Goal: Task Accomplishment & Management: Use online tool/utility

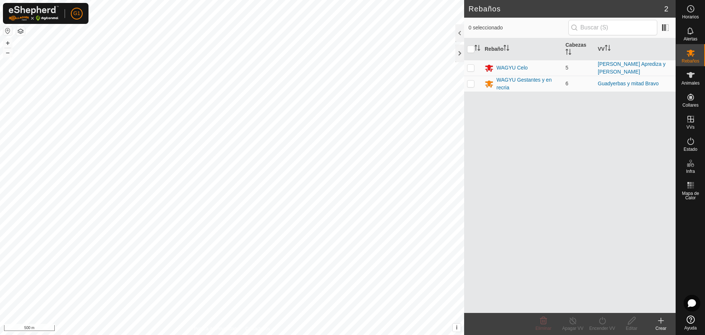
click at [7, 31] on button "button" at bounding box center [7, 30] width 9 height 9
click at [501, 84] on div "WAGYU Gestantes y en recria" at bounding box center [528, 83] width 63 height 15
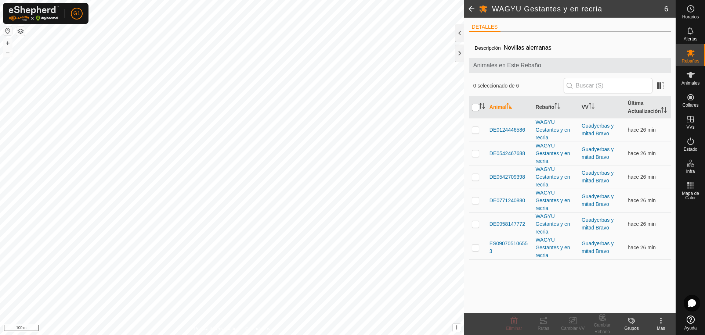
click at [476, 109] on input "checkbox" at bounding box center [475, 107] width 7 height 7
checkbox input "true"
click at [544, 321] on icon at bounding box center [543, 320] width 9 height 9
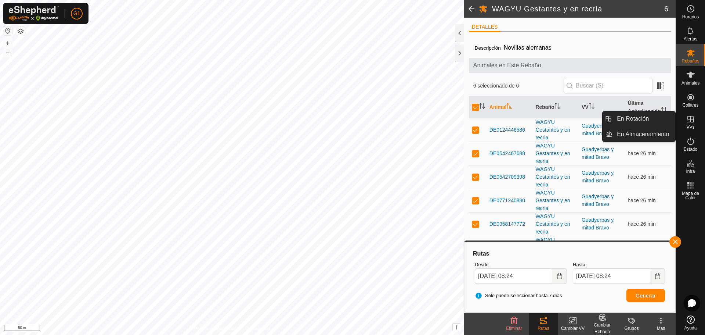
click at [690, 121] on icon at bounding box center [691, 119] width 7 height 7
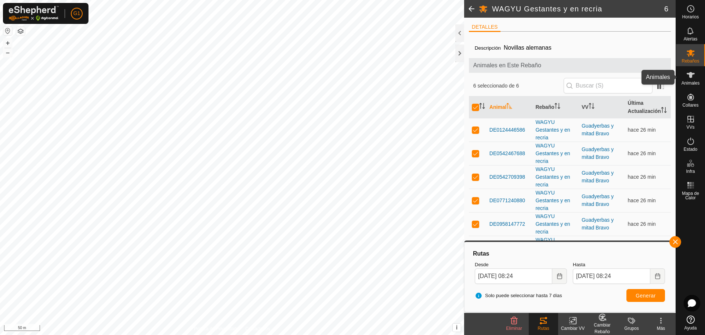
click at [696, 78] on es-animals-svg-icon at bounding box center [690, 75] width 13 height 12
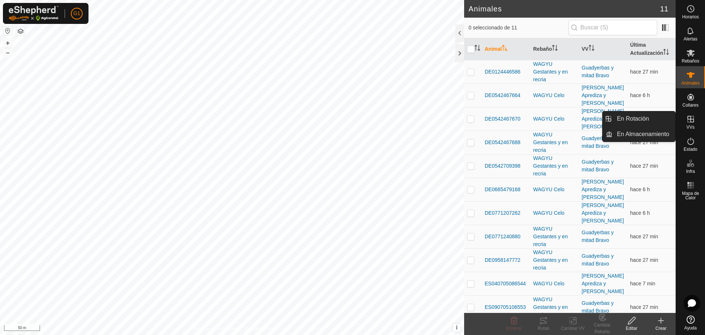
click at [693, 122] on icon at bounding box center [691, 119] width 7 height 7
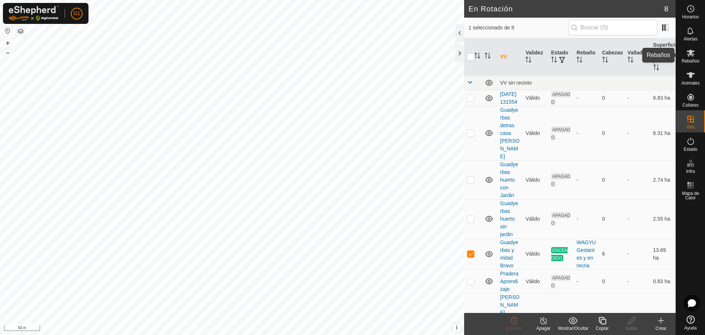
click at [693, 58] on es-mob-svg-icon at bounding box center [690, 53] width 13 height 12
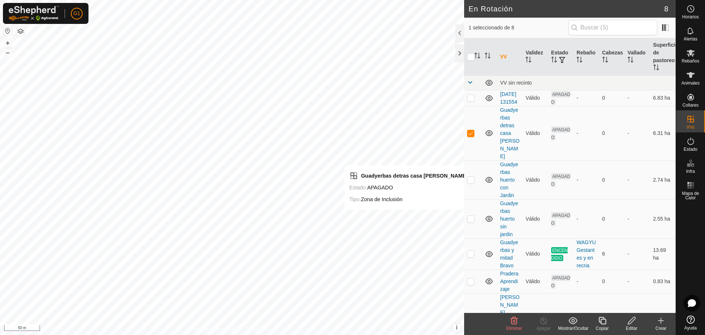
click at [513, 321] on icon at bounding box center [514, 320] width 7 height 7
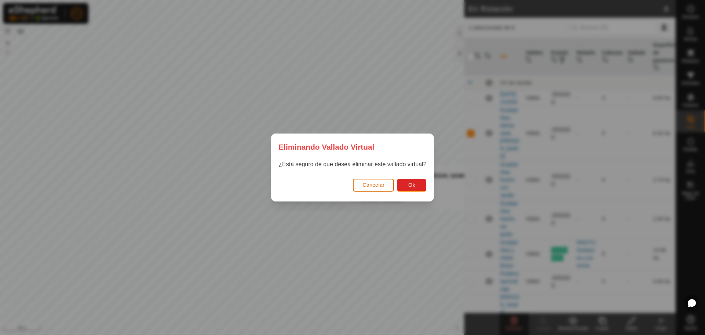
click at [376, 183] on span "Cancelar" at bounding box center [373, 185] width 22 height 6
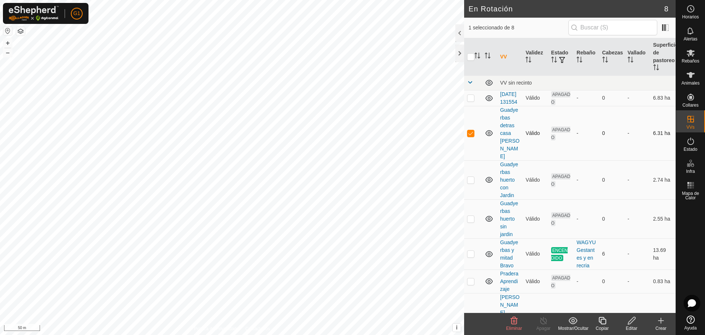
click at [490, 133] on icon at bounding box center [489, 133] width 7 height 6
click at [472, 134] on p-checkbox at bounding box center [470, 133] width 7 height 6
click at [487, 136] on icon at bounding box center [487, 134] width 1 height 1
click at [488, 135] on icon at bounding box center [489, 133] width 7 height 6
click at [488, 135] on icon at bounding box center [487, 134] width 1 height 1
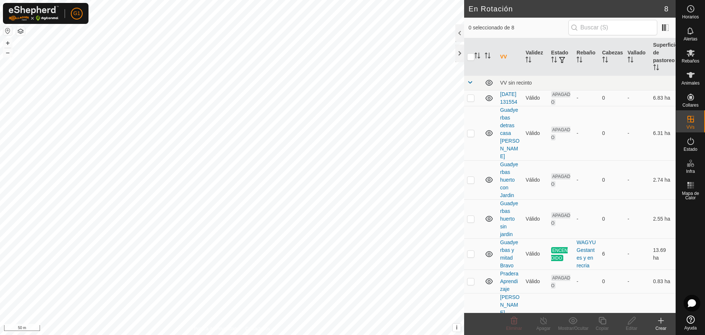
click at [488, 135] on icon at bounding box center [489, 133] width 7 height 6
click at [488, 135] on icon at bounding box center [487, 134] width 1 height 1
click at [488, 135] on icon at bounding box center [489, 133] width 7 height 6
click at [488, 135] on icon at bounding box center [487, 134] width 1 height 1
click at [488, 135] on icon at bounding box center [489, 133] width 7 height 6
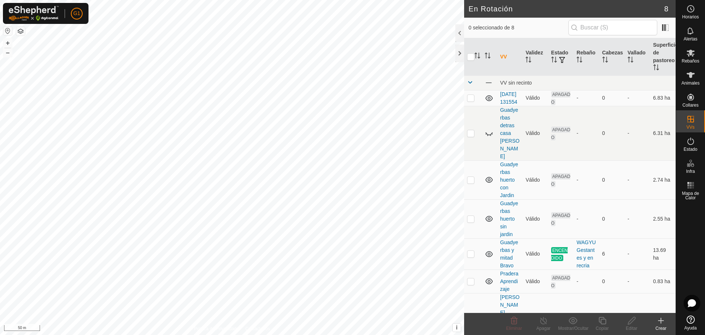
click at [488, 135] on icon at bounding box center [487, 134] width 1 height 1
click at [490, 177] on icon at bounding box center [489, 180] width 7 height 6
click at [490, 175] on icon at bounding box center [489, 179] width 9 height 9
click at [490, 177] on icon at bounding box center [489, 180] width 7 height 6
click at [490, 175] on icon at bounding box center [489, 179] width 9 height 9
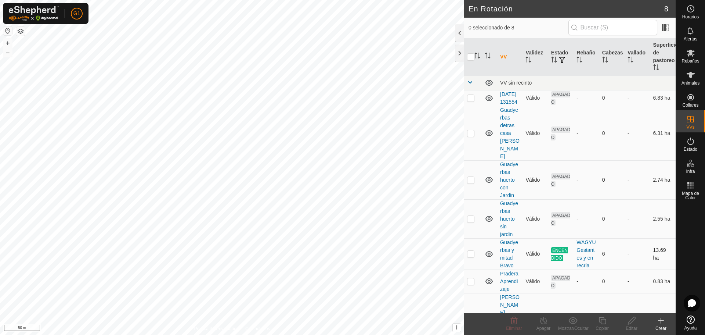
click at [490, 249] on icon at bounding box center [489, 253] width 9 height 9
click at [488, 177] on icon at bounding box center [489, 180] width 7 height 6
click at [488, 175] on icon at bounding box center [489, 179] width 9 height 9
click at [488, 133] on icon at bounding box center [489, 133] width 7 height 6
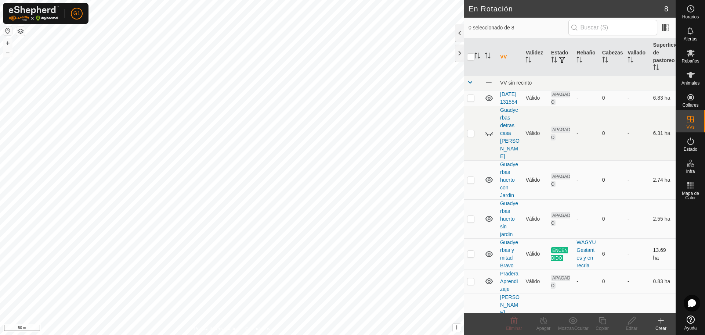
click at [488, 133] on icon at bounding box center [489, 133] width 9 height 9
click at [513, 326] on span "Eliminar" at bounding box center [514, 327] width 16 height 5
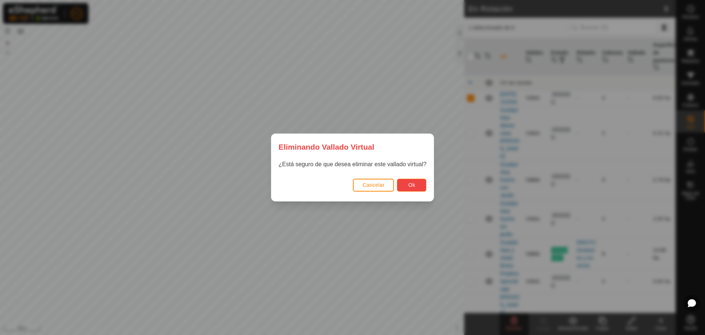
click at [414, 184] on span "Ok" at bounding box center [411, 185] width 7 height 6
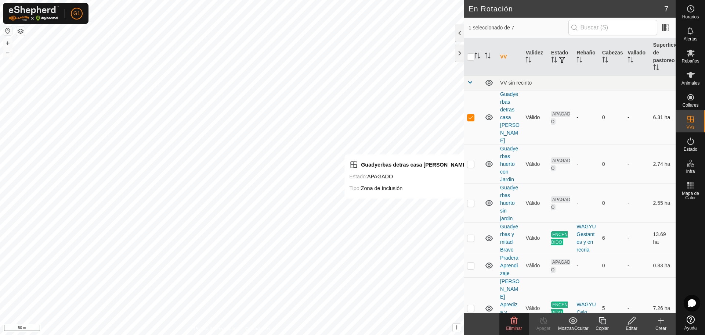
click at [488, 114] on icon at bounding box center [489, 117] width 7 height 6
click at [488, 113] on icon at bounding box center [489, 117] width 9 height 9
click at [519, 324] on delete-svg-icon at bounding box center [513, 320] width 29 height 9
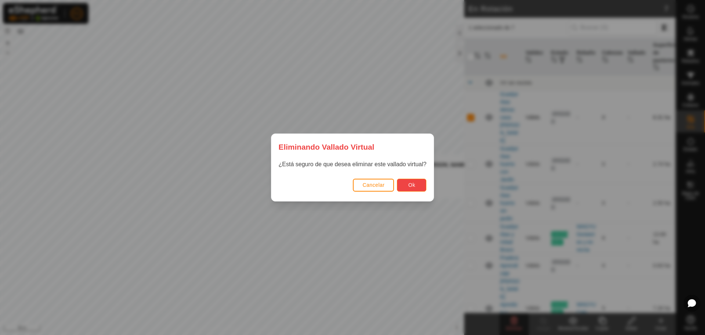
click at [417, 186] on button "Ok" at bounding box center [411, 184] width 29 height 13
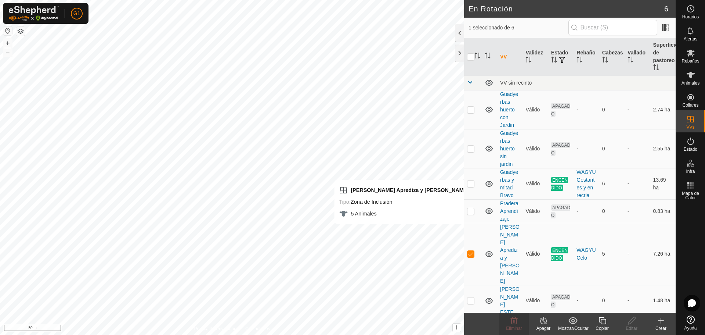
click at [469, 250] on p-checkbox at bounding box center [470, 253] width 7 height 6
click at [471, 297] on p-checkbox at bounding box center [470, 300] width 7 height 6
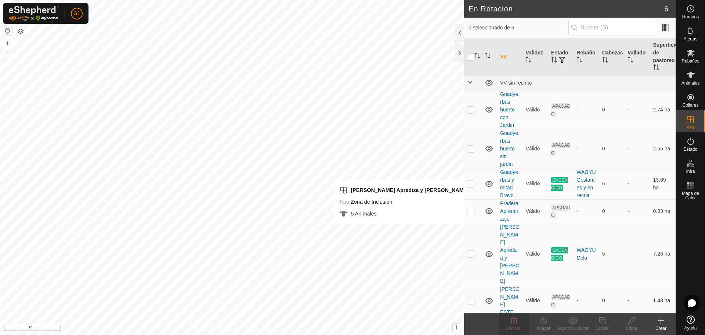
click at [471, 297] on p-checkbox at bounding box center [470, 300] width 7 height 6
click at [488, 297] on icon at bounding box center [489, 300] width 7 height 6
click at [488, 296] on icon at bounding box center [489, 300] width 9 height 9
click at [490, 296] on icon at bounding box center [489, 300] width 9 height 9
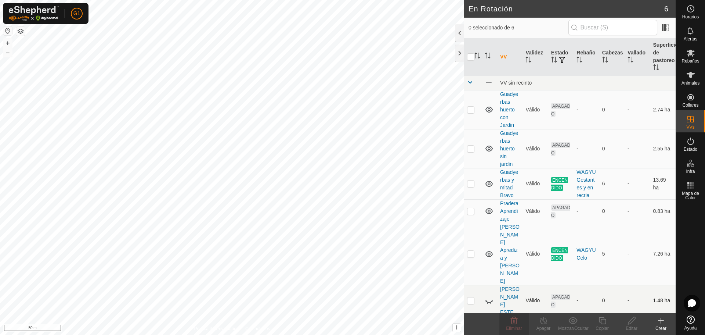
click at [490, 296] on icon at bounding box center [489, 300] width 9 height 9
click at [507, 216] on link "Pradera Aprendizaje" at bounding box center [509, 210] width 18 height 21
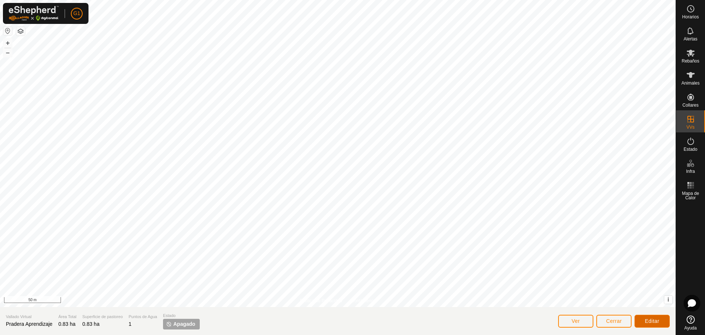
click at [652, 320] on span "Editar" at bounding box center [652, 321] width 15 height 6
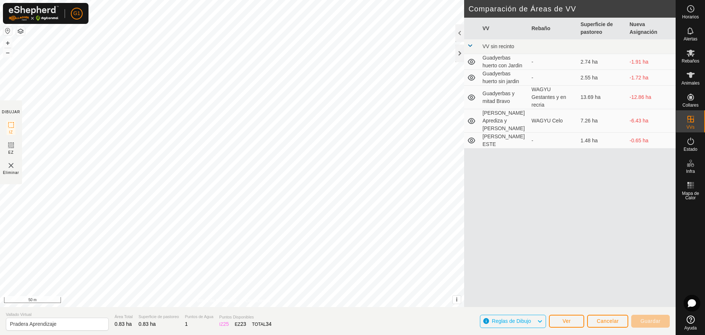
click at [12, 167] on img at bounding box center [11, 165] width 9 height 9
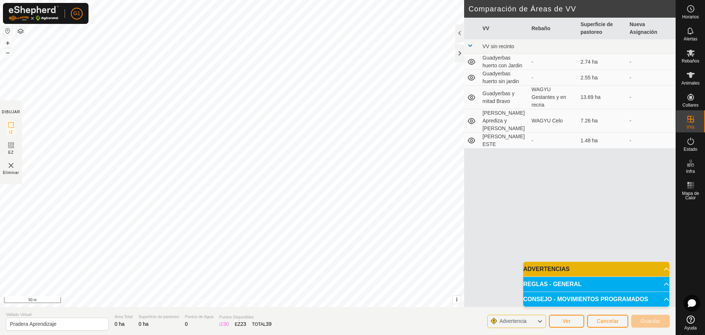
click at [14, 167] on img at bounding box center [11, 165] width 9 height 9
click at [14, 166] on img at bounding box center [11, 165] width 9 height 9
click at [544, 320] on div "Advertencia" at bounding box center [516, 320] width 59 height 13
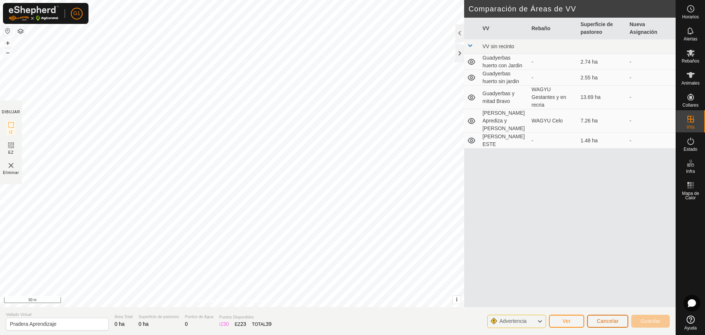
click at [603, 318] on span "Cancelar" at bounding box center [608, 321] width 22 height 6
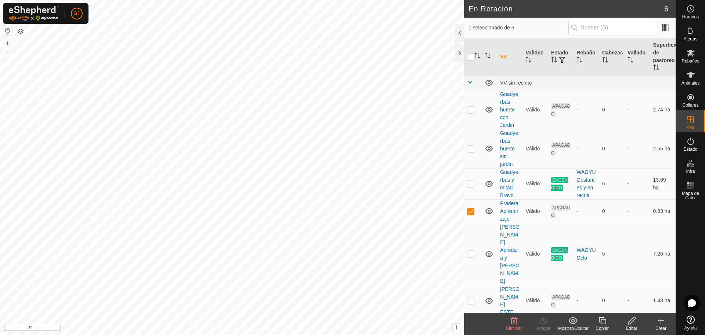
click at [628, 325] on div "Editar" at bounding box center [631, 328] width 29 height 7
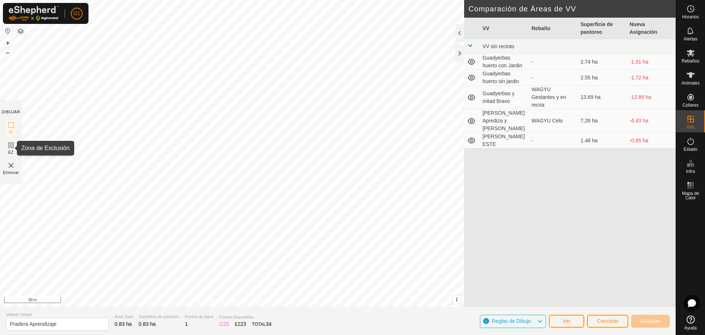
click at [10, 146] on icon at bounding box center [11, 145] width 9 height 9
click at [15, 166] on img at bounding box center [11, 165] width 9 height 9
click at [571, 321] on button "Ver" at bounding box center [566, 320] width 35 height 13
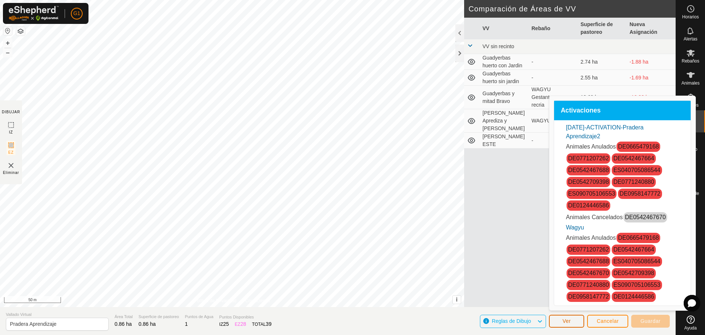
click at [571, 320] on button "Ver" at bounding box center [566, 320] width 35 height 13
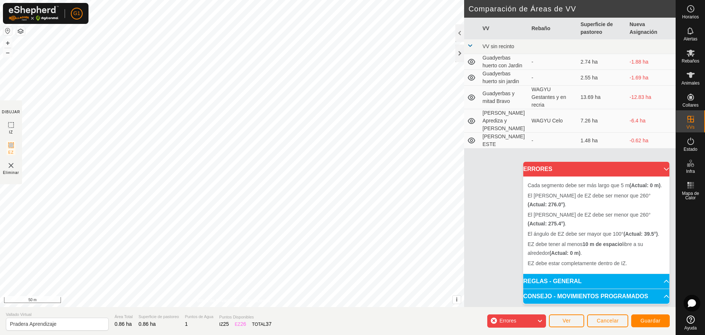
click at [12, 169] on img at bounding box center [11, 165] width 9 height 9
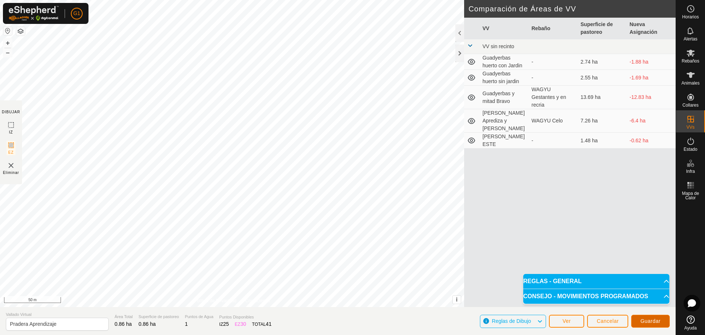
click at [649, 321] on span "Guardar" at bounding box center [651, 321] width 20 height 6
